Goal: Task Accomplishment & Management: Manage account settings

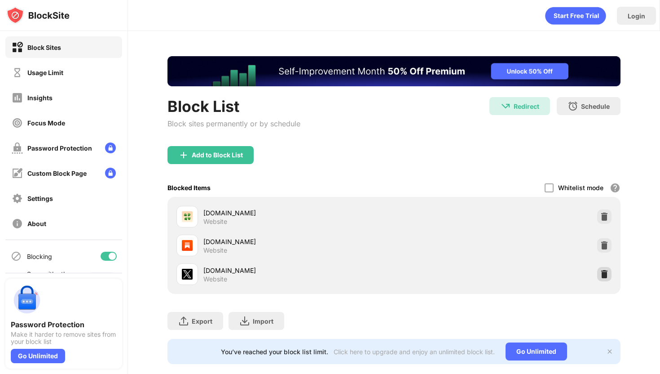
click at [605, 268] on div at bounding box center [604, 274] width 14 height 14
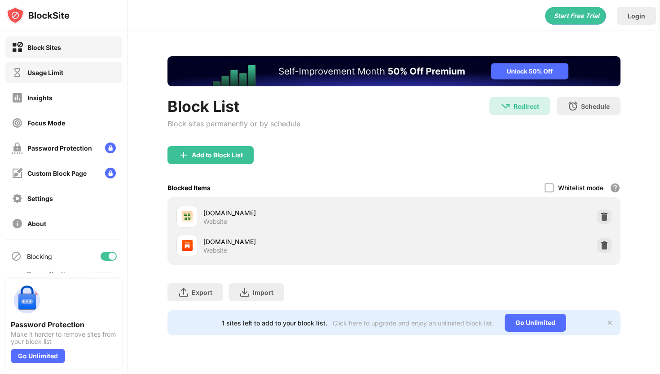
click at [53, 72] on div "Usage Limit" at bounding box center [45, 73] width 36 height 8
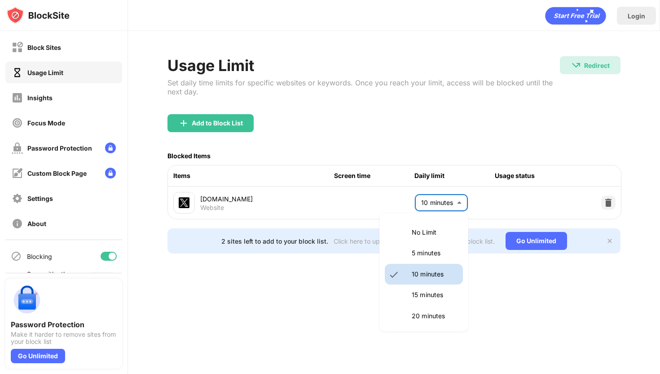
click at [430, 200] on body "Block Sites Usage Limit Insights Focus Mode Password Protection Custom Block Pa…" at bounding box center [330, 187] width 660 height 374
click at [425, 150] on div at bounding box center [330, 187] width 660 height 374
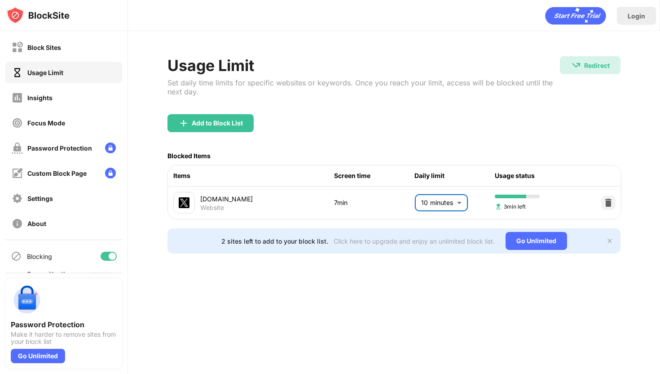
click at [93, 31] on div "Block Sites Usage Limit Insights Focus Mode Password Protection Custom Block Pa…" at bounding box center [63, 135] width 127 height 208
click at [91, 41] on div "Block Sites" at bounding box center [63, 47] width 117 height 22
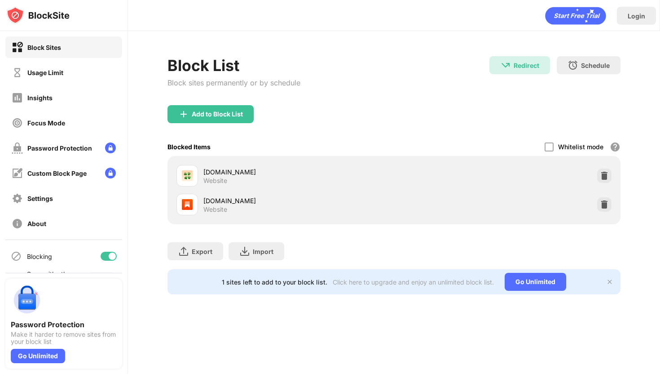
click at [217, 92] on div "Block List Block sites permanently or by schedule" at bounding box center [233, 80] width 133 height 49
click at [217, 109] on div "Add to Block List" at bounding box center [210, 114] width 86 height 18
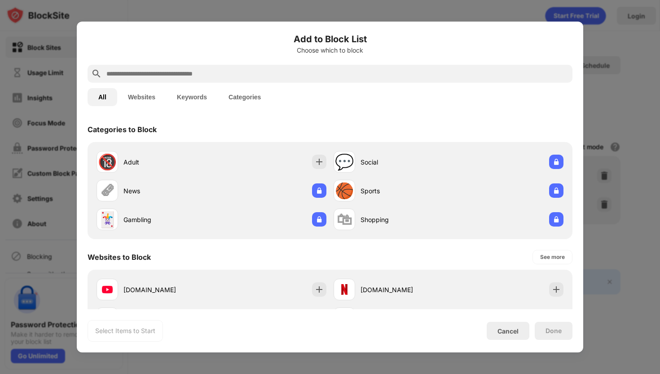
click at [222, 78] on input "text" at bounding box center [336, 73] width 463 height 11
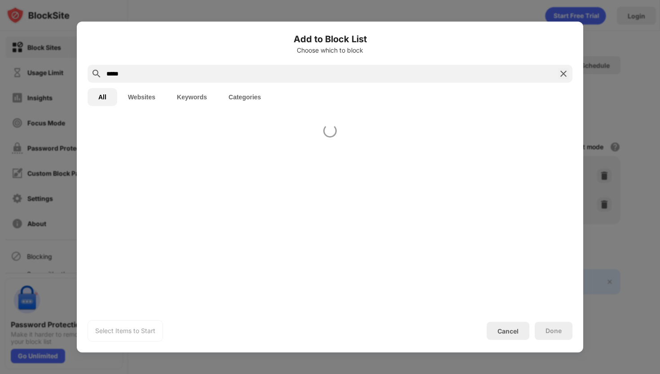
type input "*****"
click at [388, 141] on div at bounding box center [330, 139] width 485 height 5
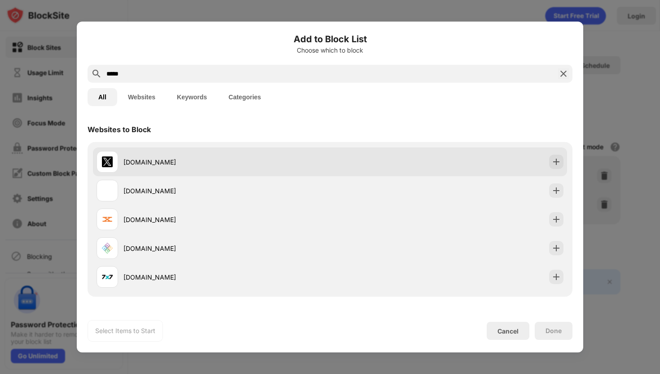
click at [381, 156] on div "[DOMAIN_NAME]" at bounding box center [330, 161] width 474 height 29
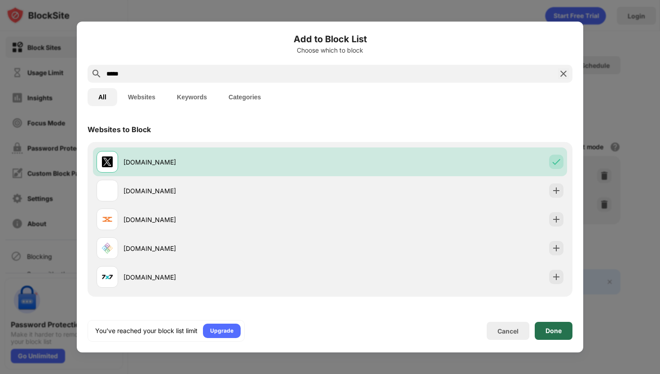
click at [567, 332] on div "Done" at bounding box center [554, 330] width 38 height 18
